Goal: Task Accomplishment & Management: Use online tool/utility

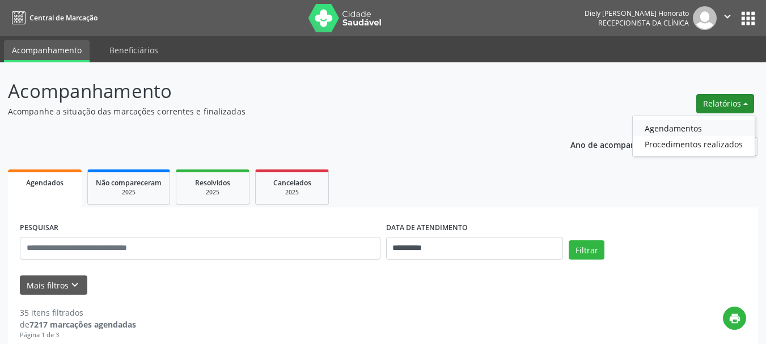
click at [659, 124] on link "Agendamentos" at bounding box center [694, 128] width 122 height 16
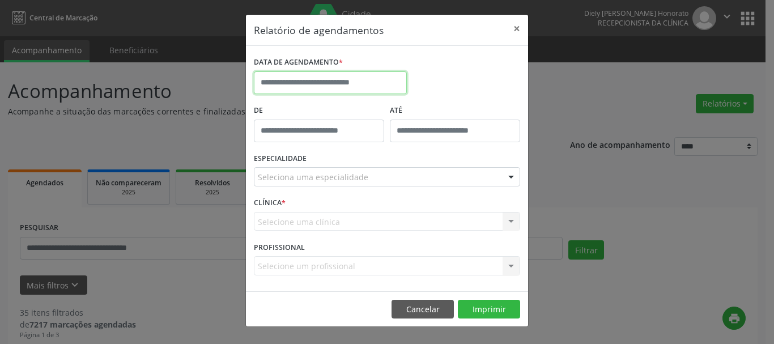
click at [319, 77] on input "text" at bounding box center [330, 82] width 153 height 23
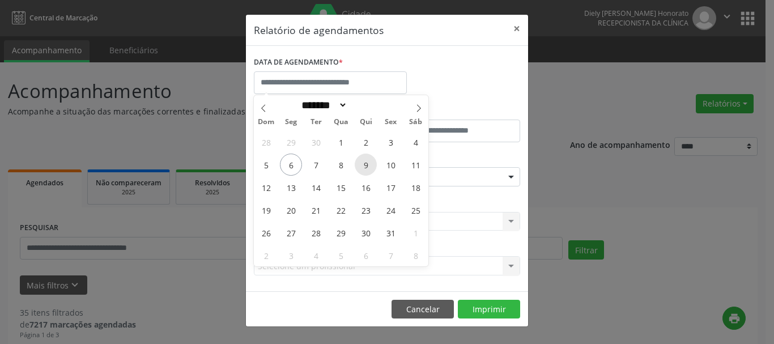
click at [365, 164] on span "9" at bounding box center [366, 165] width 22 height 22
type input "**********"
click at [365, 164] on span "9" at bounding box center [366, 165] width 22 height 22
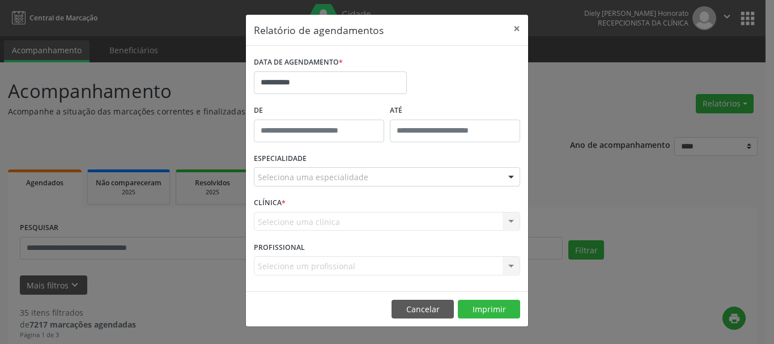
click at [360, 187] on div "ESPECIALIDADE Seleciona uma especialidade Todas as especialidades Alergologia A…" at bounding box center [387, 172] width 272 height 44
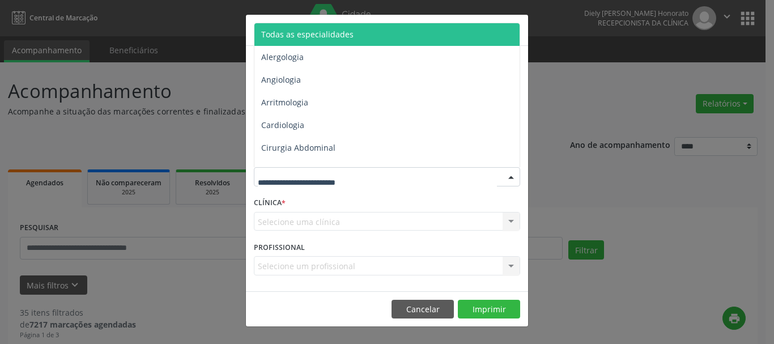
click at [351, 43] on span "Todas as especialidades" at bounding box center [388, 34] width 267 height 23
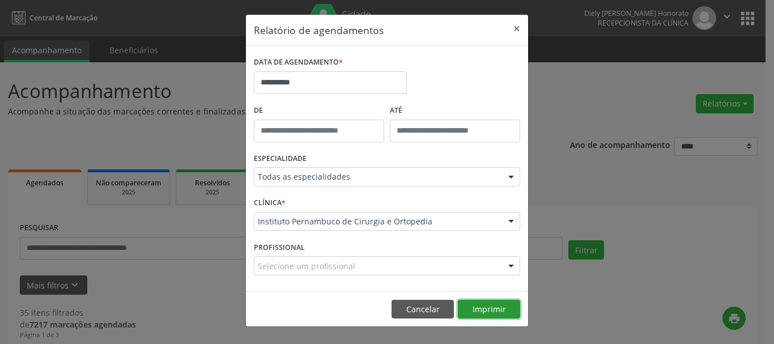
click at [481, 305] on button "Imprimir" at bounding box center [489, 309] width 62 height 19
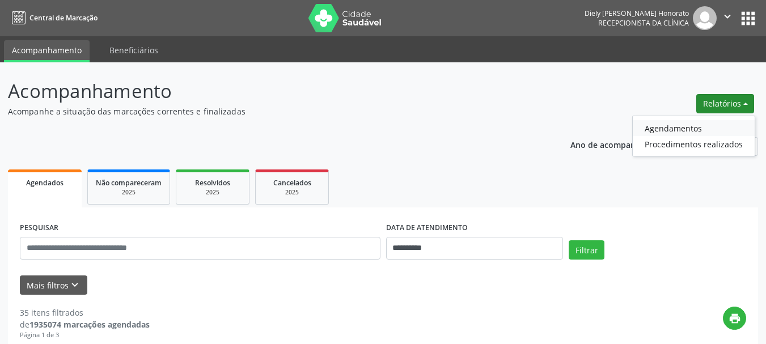
click at [683, 129] on link "Agendamentos" at bounding box center [694, 128] width 122 height 16
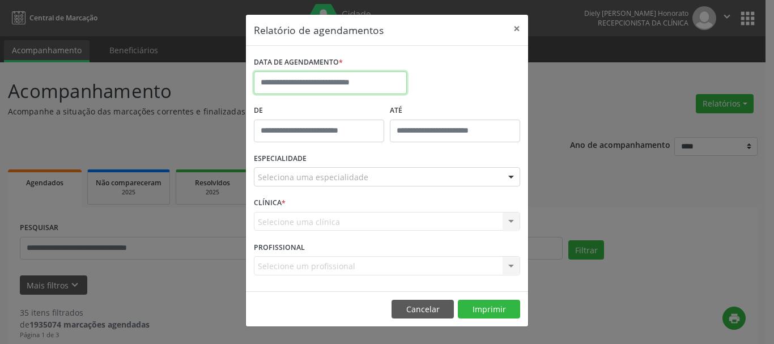
click at [305, 81] on input "text" at bounding box center [330, 82] width 153 height 23
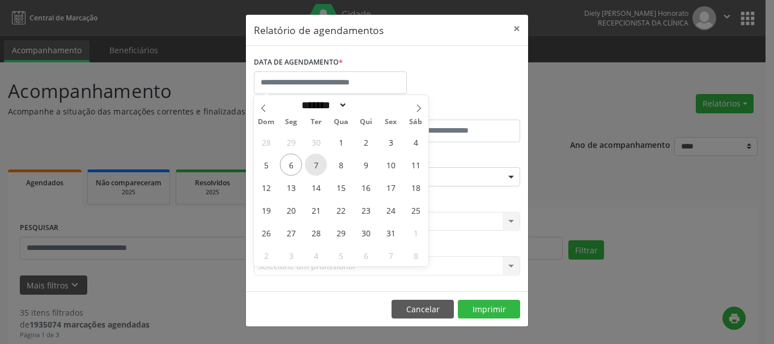
click at [316, 167] on span "7" at bounding box center [316, 165] width 22 height 22
type input "**********"
click at [316, 167] on span "7" at bounding box center [316, 165] width 22 height 22
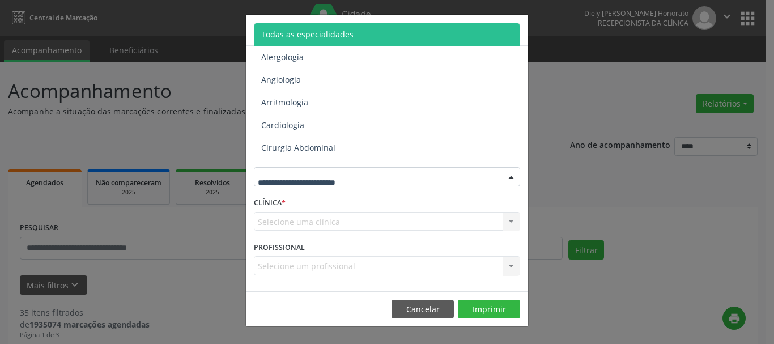
click at [314, 32] on span "Todas as especialidades" at bounding box center [307, 34] width 92 height 11
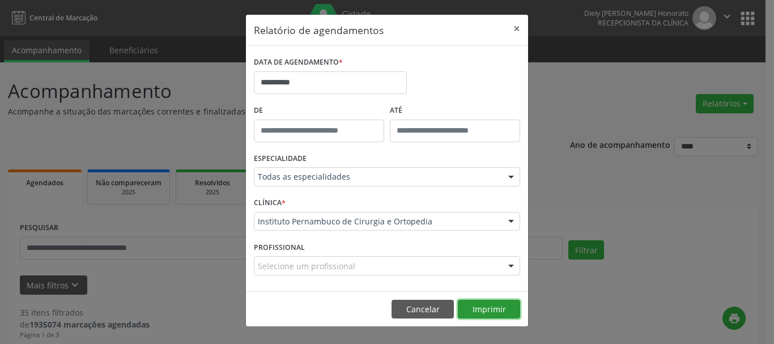
click at [484, 308] on button "Imprimir" at bounding box center [489, 309] width 62 height 19
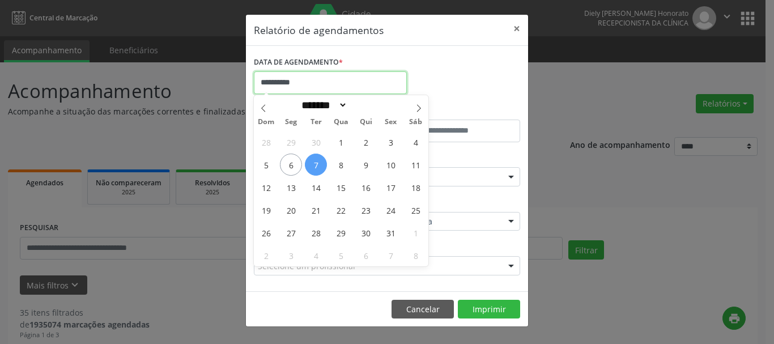
click at [327, 85] on input "**********" at bounding box center [330, 82] width 153 height 23
click at [318, 158] on span "7" at bounding box center [316, 165] width 22 height 22
type input "**********"
click at [318, 158] on span "7" at bounding box center [316, 165] width 22 height 22
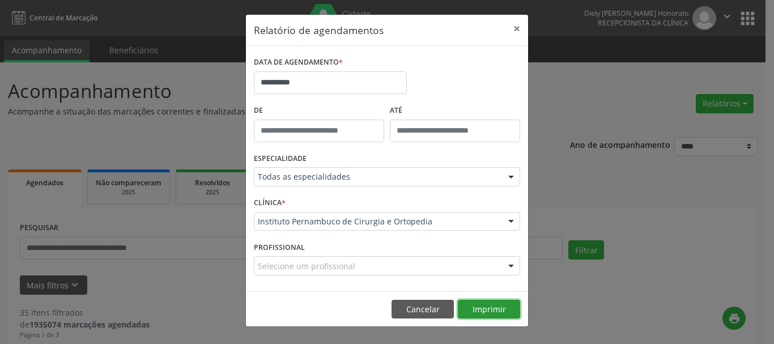
click at [494, 313] on button "Imprimir" at bounding box center [489, 309] width 62 height 19
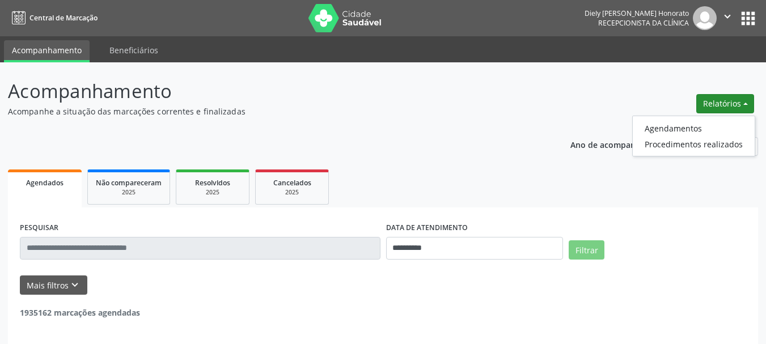
click at [710, 120] on link "Agendamentos" at bounding box center [694, 128] width 122 height 16
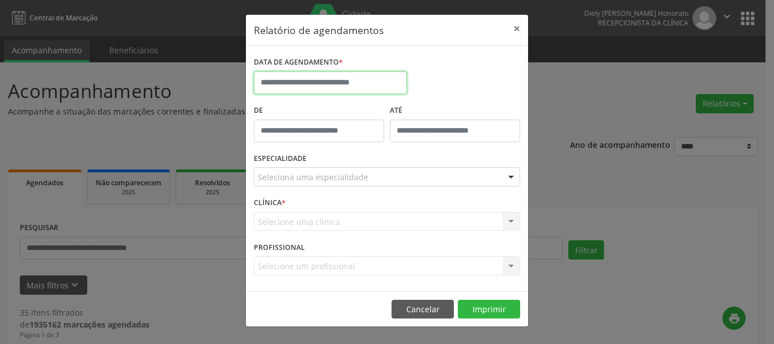
click at [350, 77] on input "text" at bounding box center [330, 82] width 153 height 23
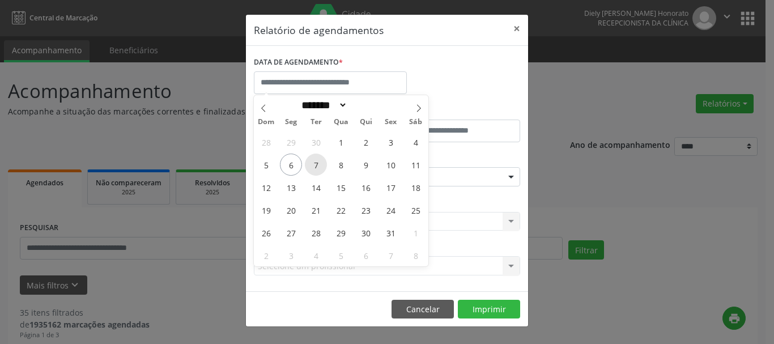
click at [319, 167] on span "7" at bounding box center [316, 165] width 22 height 22
type input "**********"
click at [319, 167] on span "7" at bounding box center [316, 165] width 22 height 22
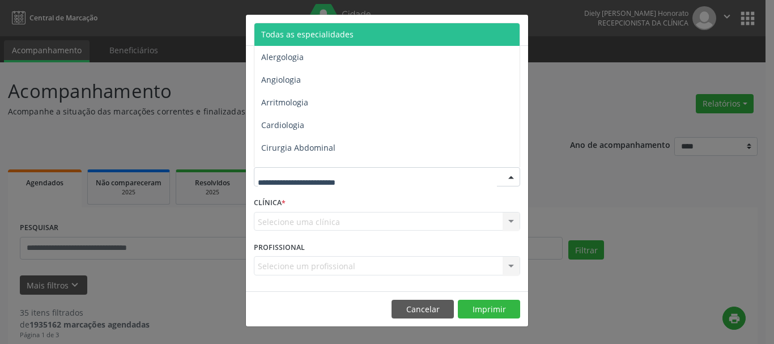
click at [340, 35] on span "Todas as especialidades" at bounding box center [307, 34] width 92 height 11
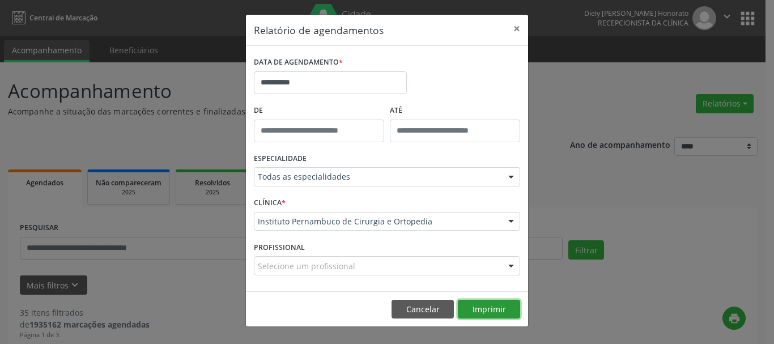
click at [492, 310] on button "Imprimir" at bounding box center [489, 309] width 62 height 19
